Goal: Check status

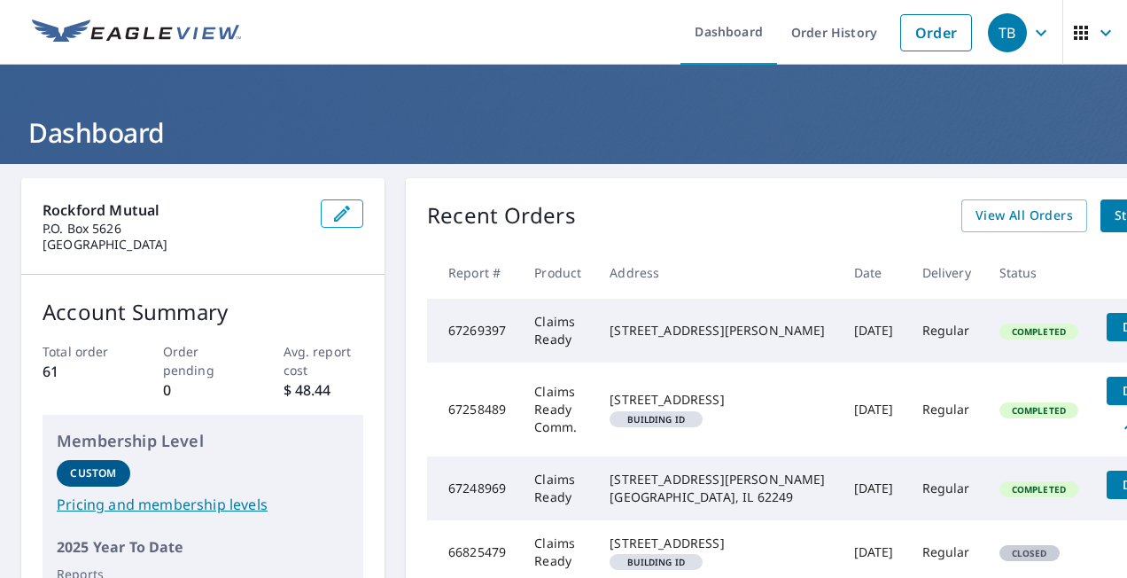
click at [1117, 399] on span "Details" at bounding box center [1143, 390] width 53 height 17
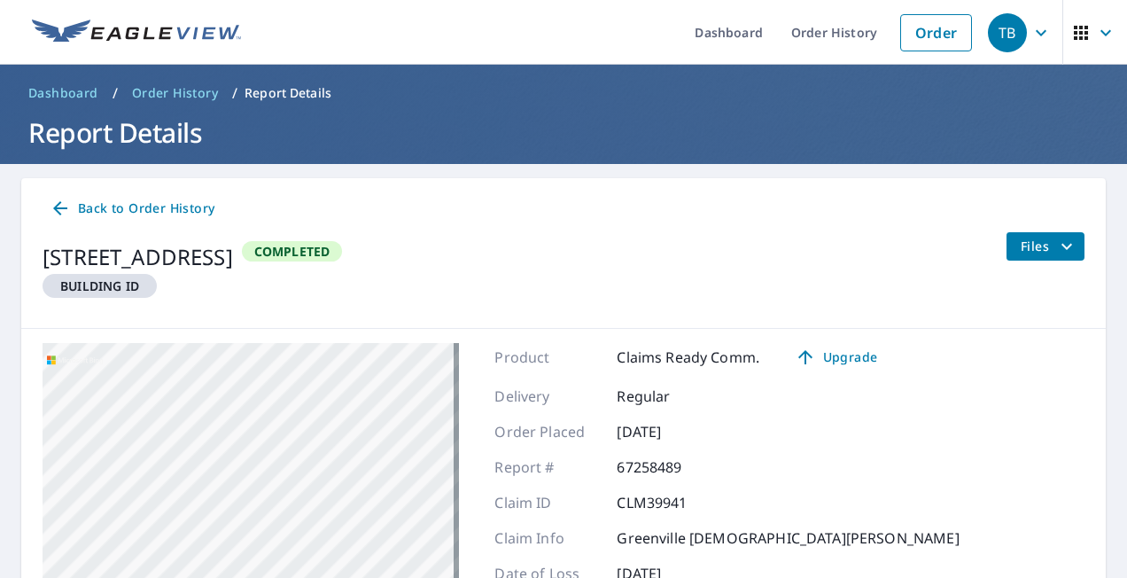
drag, startPoint x: 291, startPoint y: 447, endPoint x: 453, endPoint y: 259, distance: 248.1
click at [453, 259] on div "Back to Order History [STREET_ADDRESS] Building ID Completed Files [STREET_ADDR…" at bounding box center [563, 489] width 1084 height 622
drag, startPoint x: 292, startPoint y: 522, endPoint x: 255, endPoint y: 289, distance: 236.0
click at [256, 292] on div "Back to Order History [STREET_ADDRESS] Building ID Completed Files [STREET_ADDR…" at bounding box center [563, 489] width 1084 height 622
drag, startPoint x: 275, startPoint y: 414, endPoint x: 287, endPoint y: 324, distance: 90.3
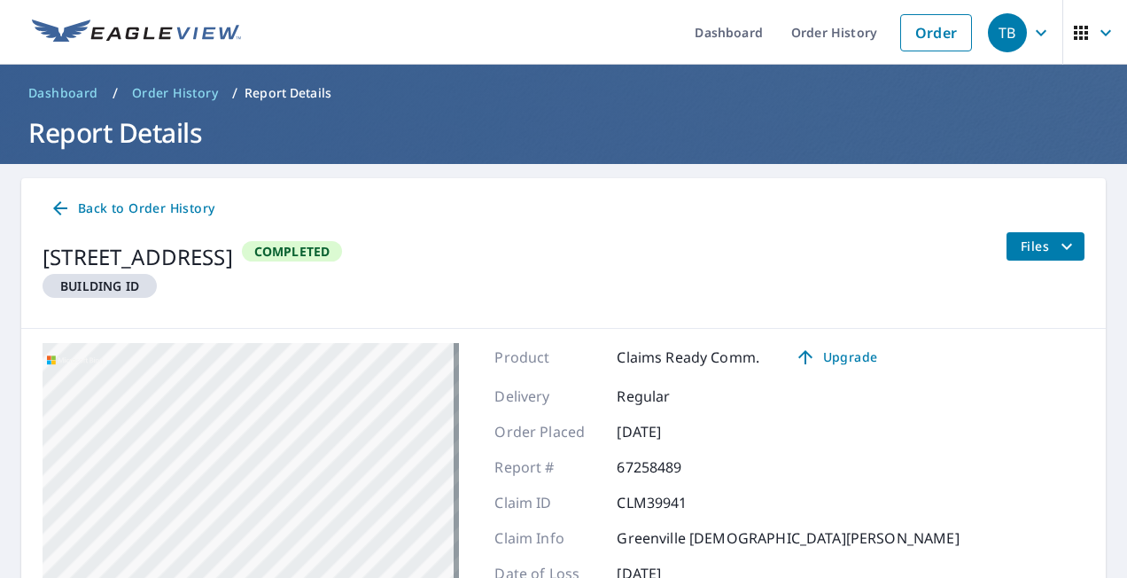
click at [282, 351] on div "[STREET_ADDRESS][GEOGRAPHIC_DATA][STREET_ADDRESS]" at bounding box center [251, 564] width 416 height 443
click at [273, 377] on div "[STREET_ADDRESS][GEOGRAPHIC_DATA][STREET_ADDRESS]" at bounding box center [251, 564] width 416 height 443
drag, startPoint x: 323, startPoint y: 558, endPoint x: 333, endPoint y: 349, distance: 209.4
click at [333, 349] on div "[STREET_ADDRESS][GEOGRAPHIC_DATA][STREET_ADDRESS]" at bounding box center [251, 564] width 416 height 443
drag, startPoint x: 308, startPoint y: 517, endPoint x: 330, endPoint y: 393, distance: 125.0
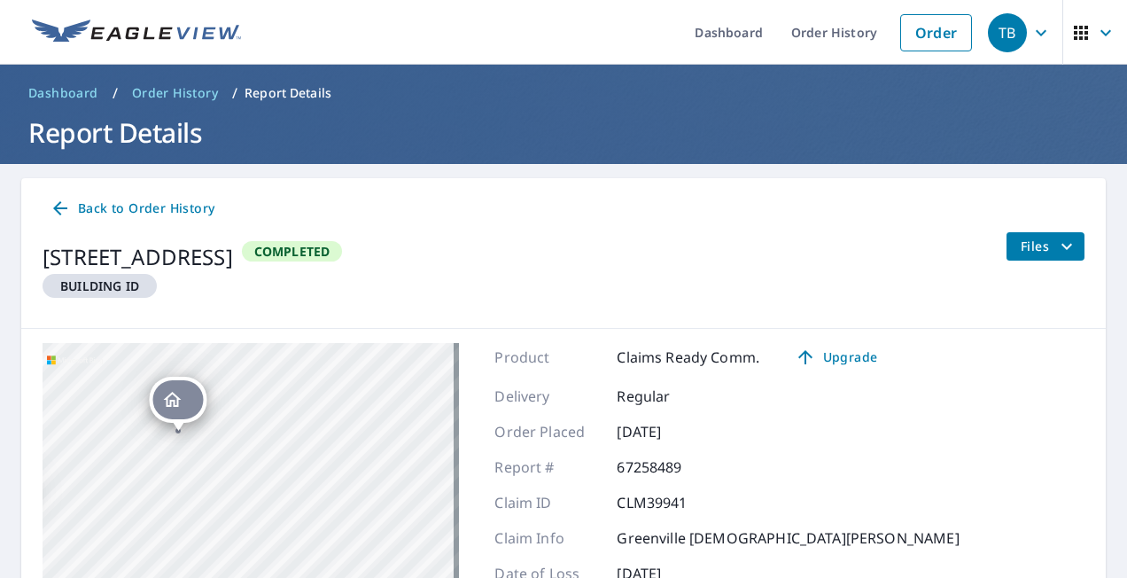
click at [330, 393] on div "[STREET_ADDRESS][GEOGRAPHIC_DATA][STREET_ADDRESS]" at bounding box center [251, 564] width 416 height 443
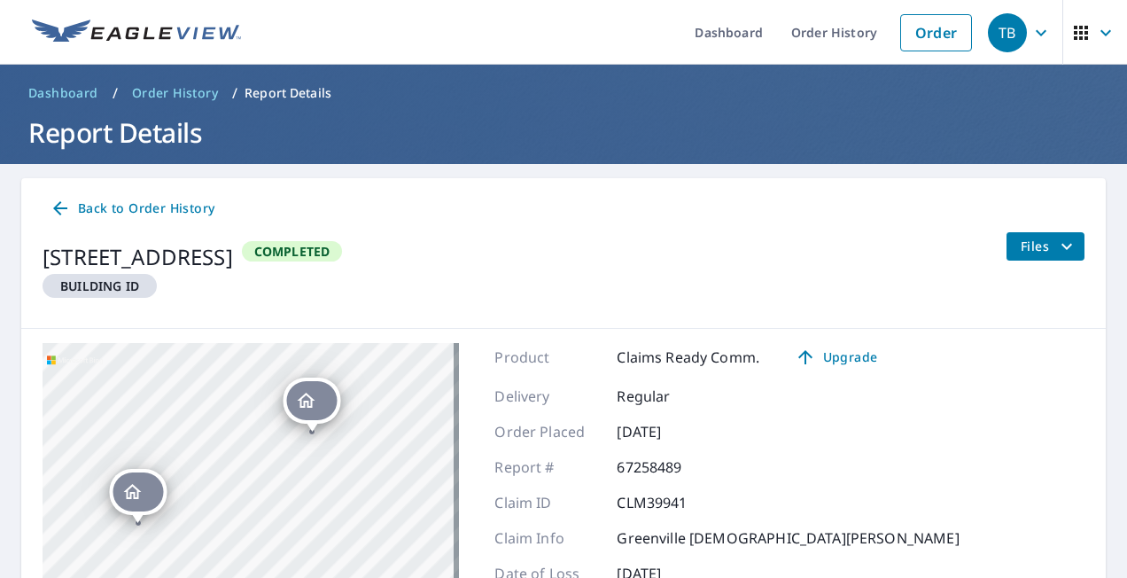
drag, startPoint x: 234, startPoint y: 456, endPoint x: 387, endPoint y: 465, distance: 153.5
click at [387, 465] on div "[STREET_ADDRESS][GEOGRAPHIC_DATA][STREET_ADDRESS]" at bounding box center [251, 564] width 416 height 443
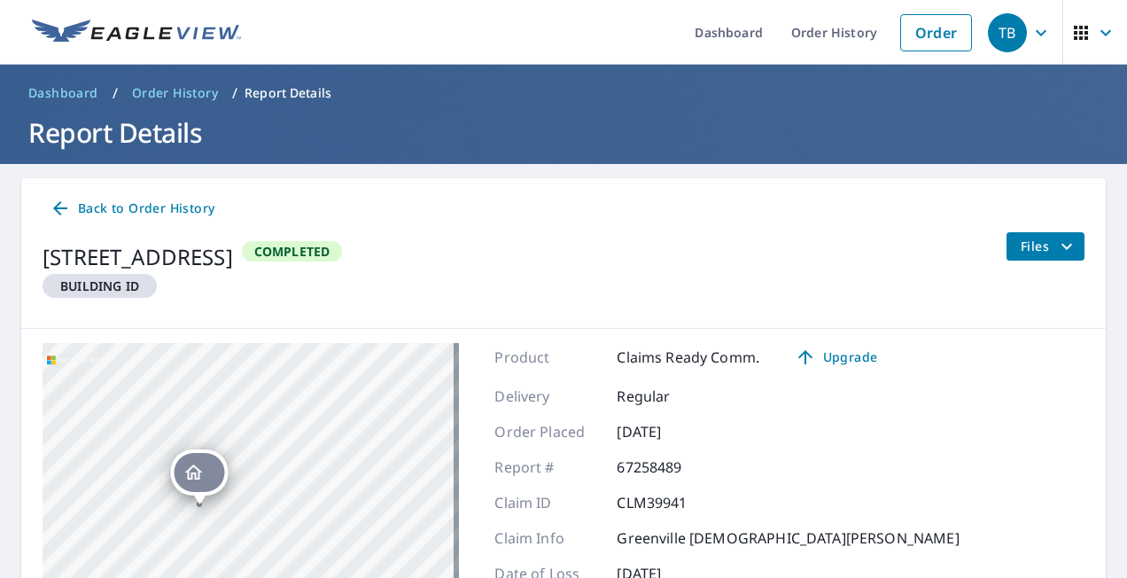
drag, startPoint x: 227, startPoint y: 468, endPoint x: 281, endPoint y: 406, distance: 82.3
click at [282, 405] on div "[STREET_ADDRESS][GEOGRAPHIC_DATA][STREET_ADDRESS]" at bounding box center [251, 564] width 416 height 443
click at [227, 458] on div "Dropped pin, building , Residential property, 1416 Il Route 140 Greenville, IL …" at bounding box center [226, 443] width 51 height 39
